Goal: Navigation & Orientation: Find specific page/section

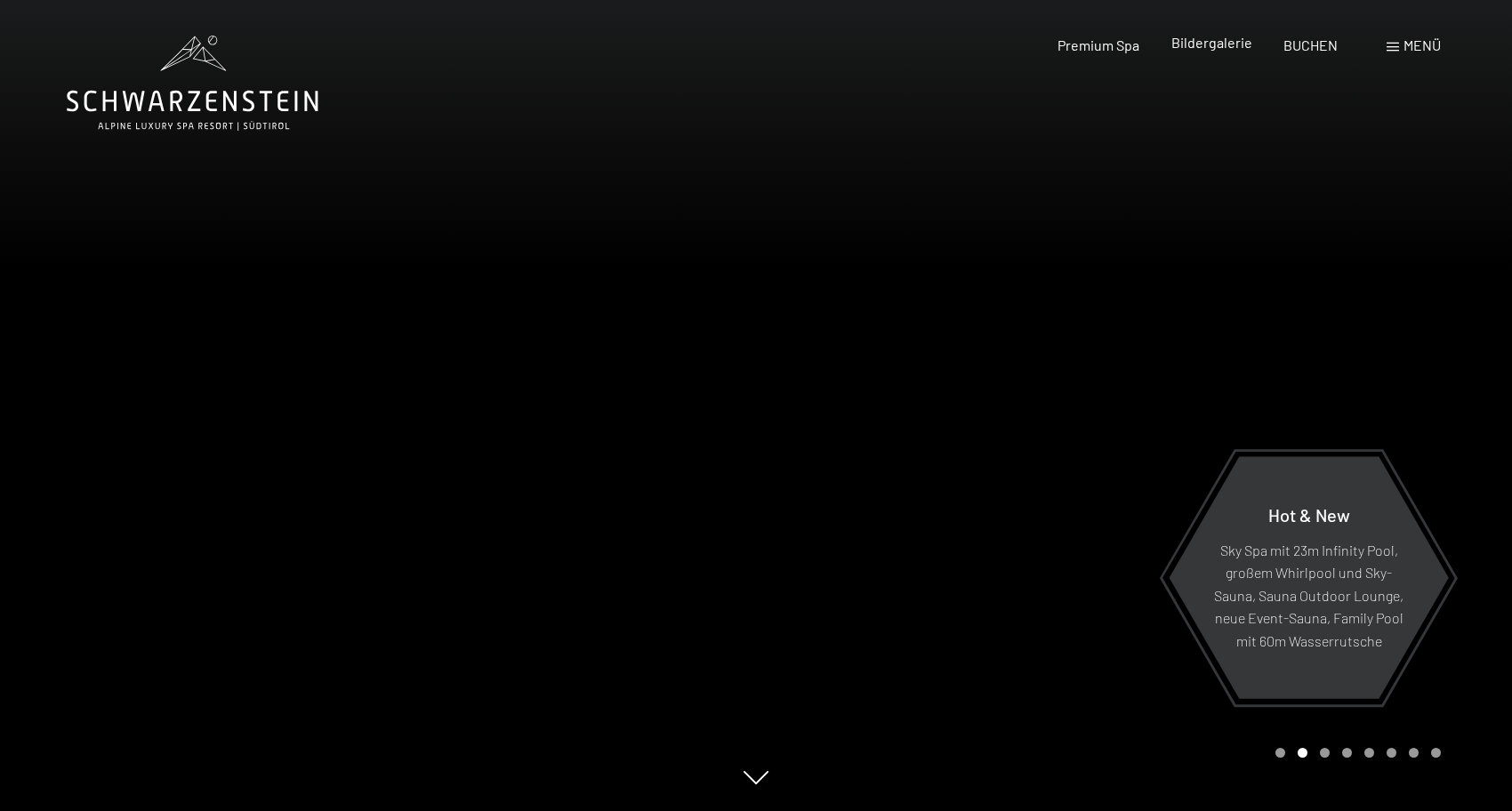
click at [1217, 46] on span "Bildergalerie" at bounding box center [1212, 42] width 81 height 17
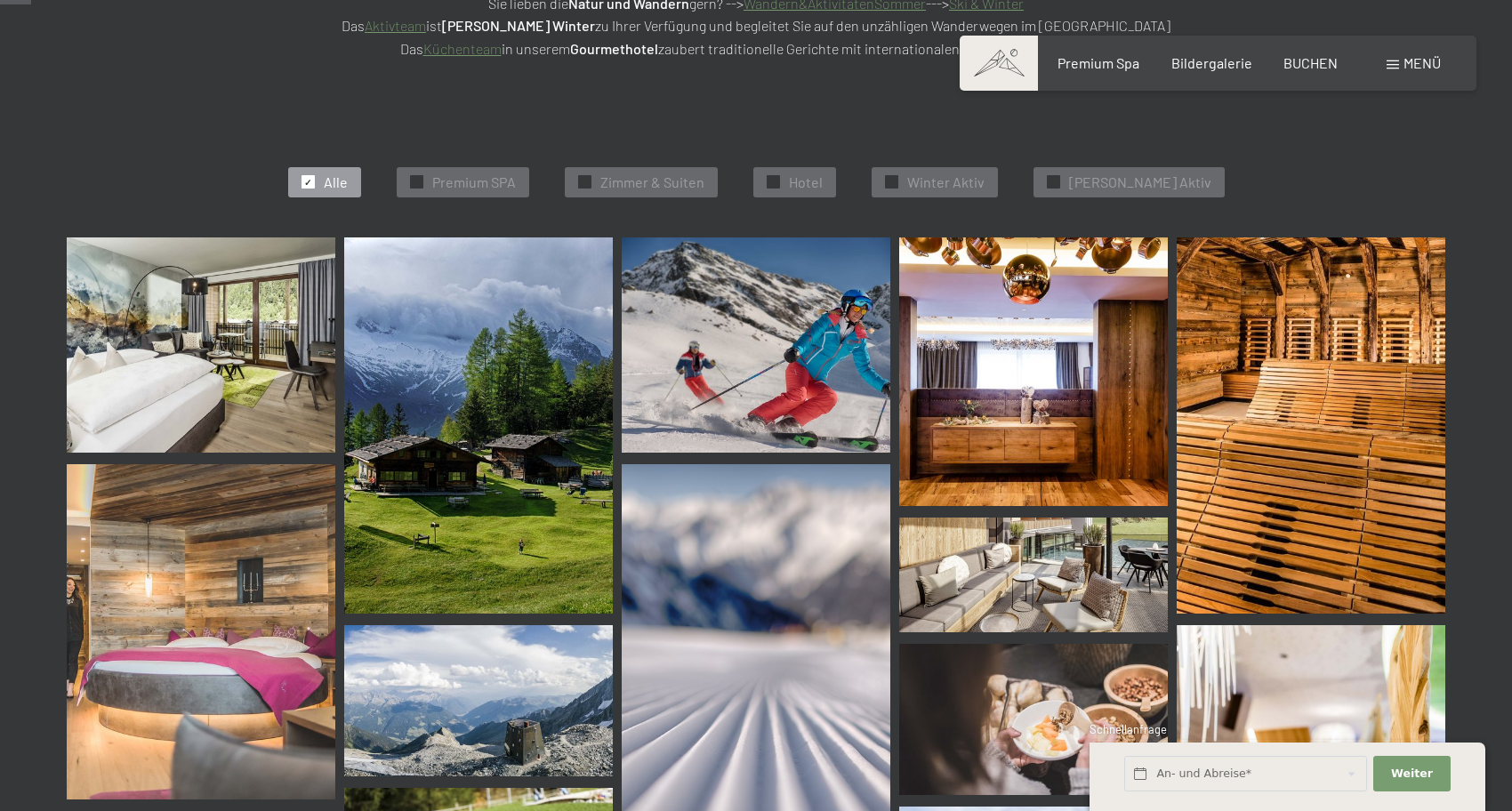
scroll to position [465, 0]
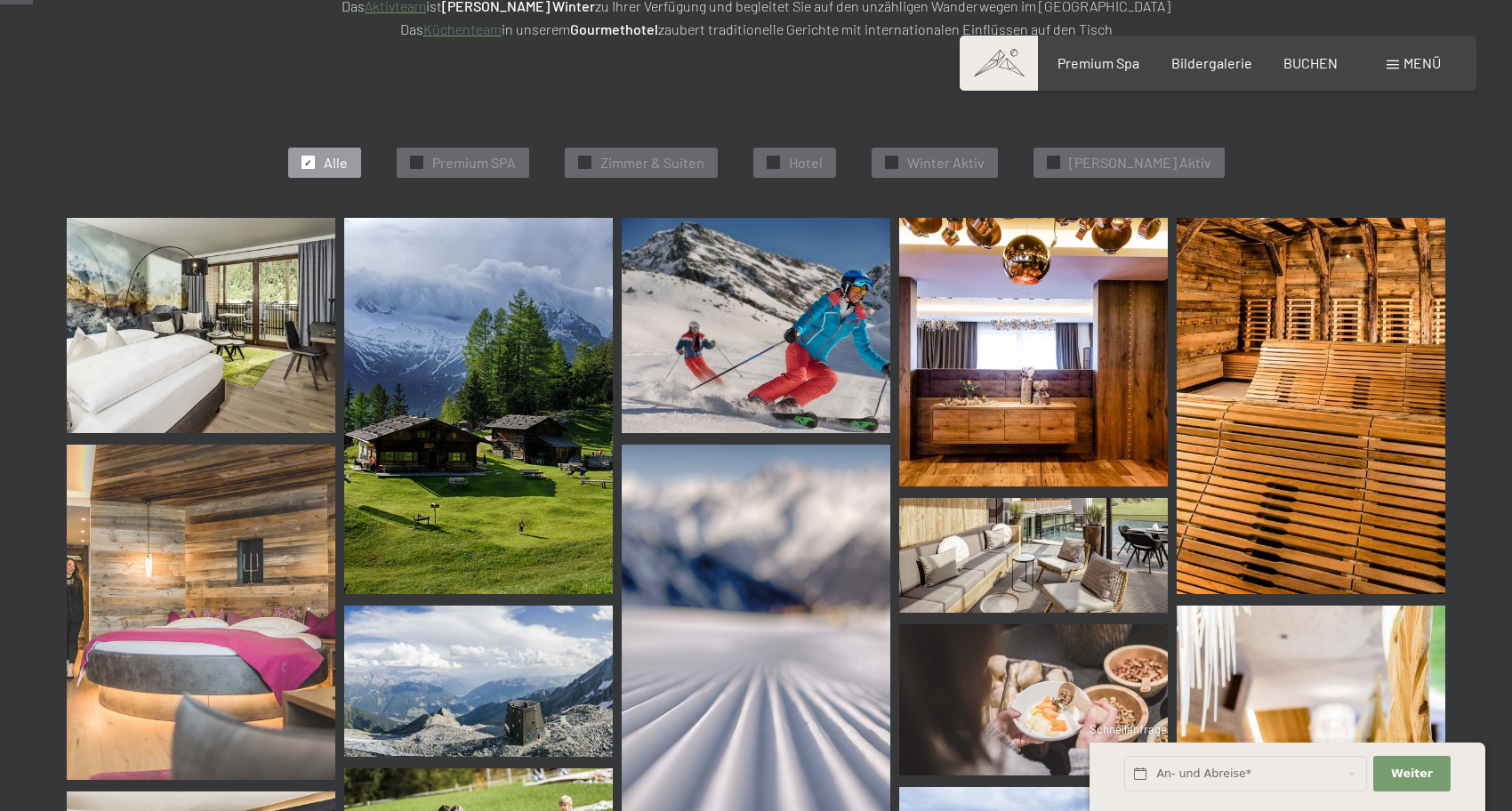
click at [250, 365] on img at bounding box center [200, 324] width 268 height 215
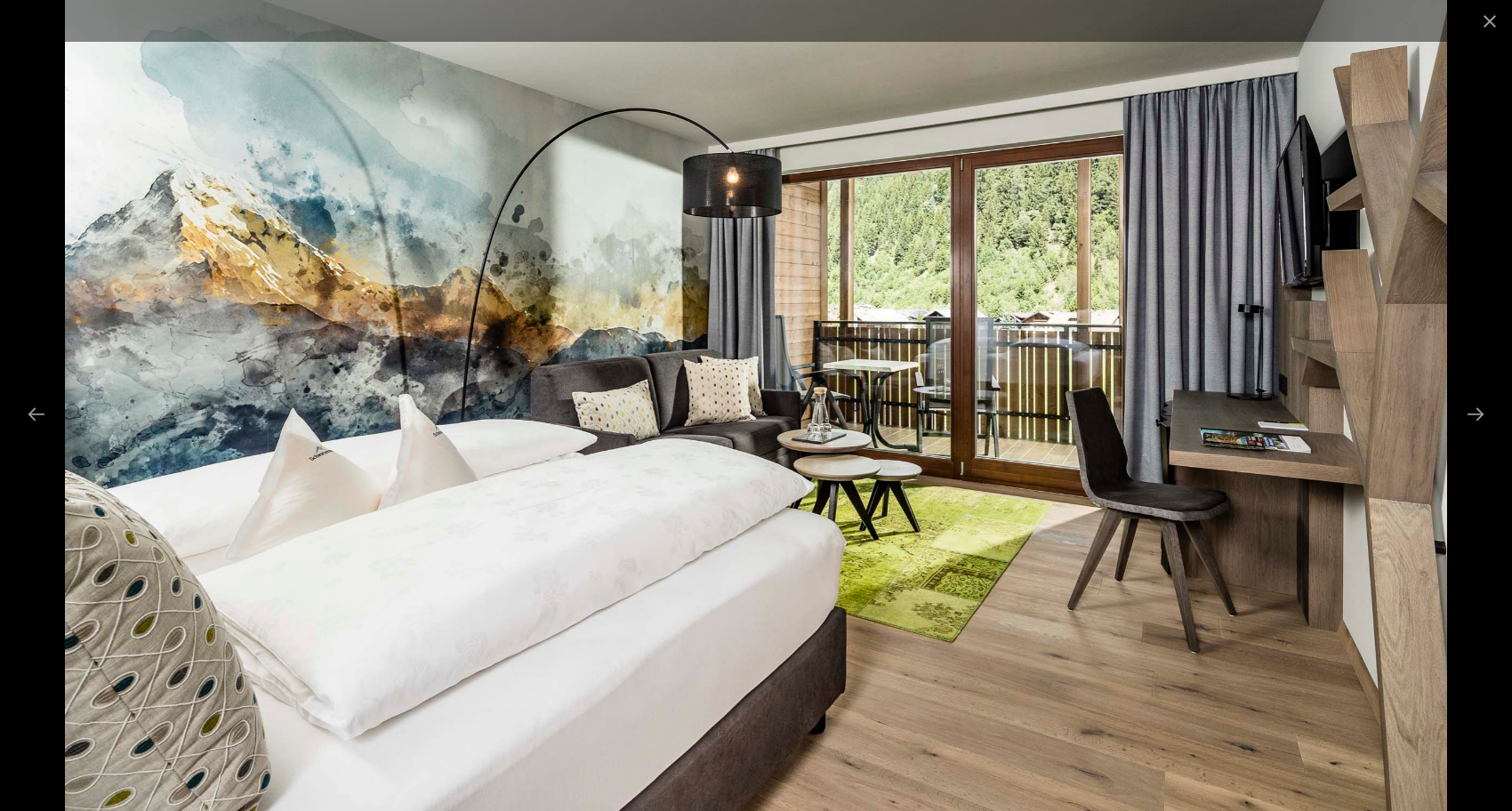
scroll to position [1278, 0]
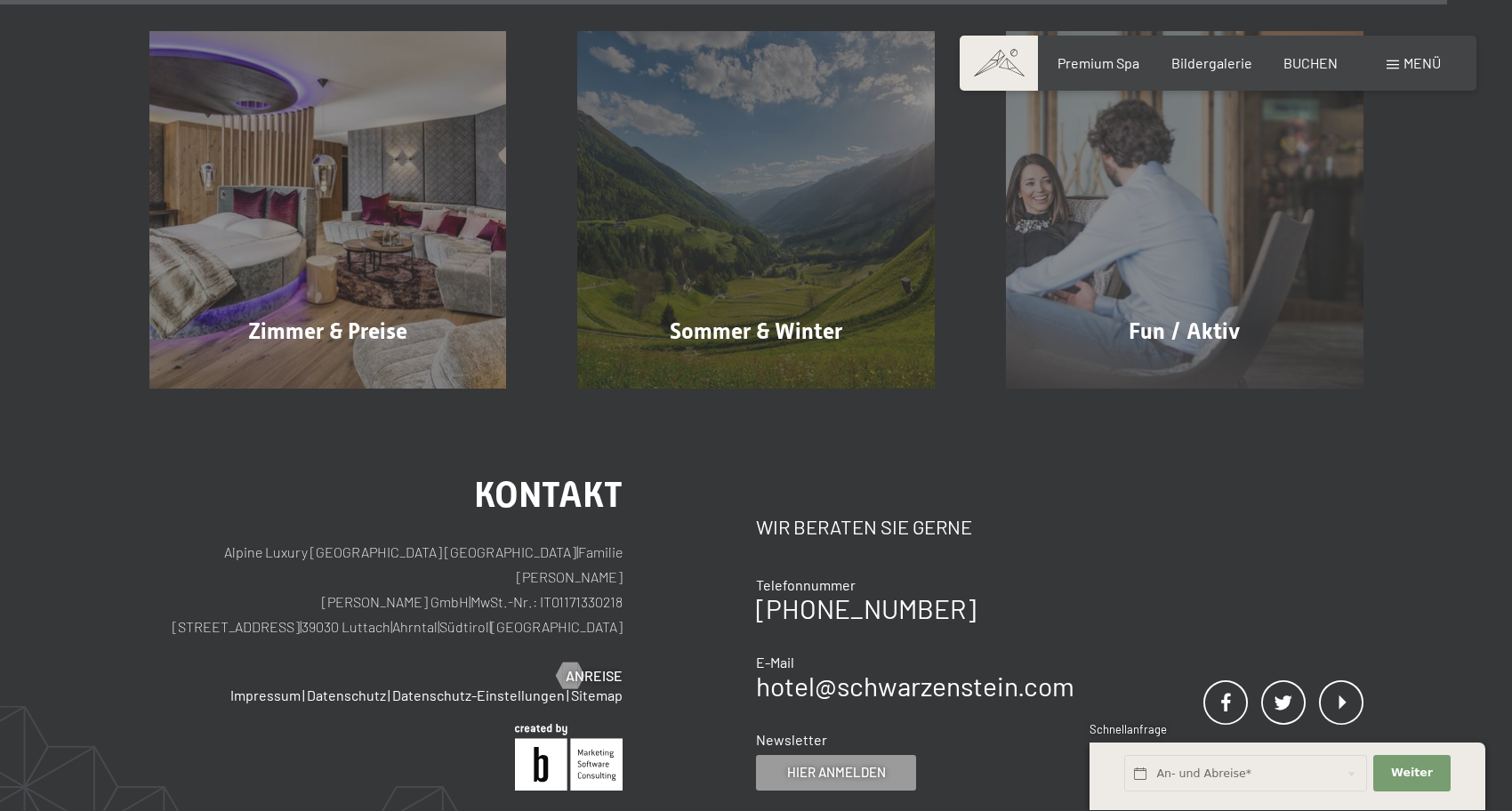
scroll to position [8219, 0]
